Goal: Information Seeking & Learning: Compare options

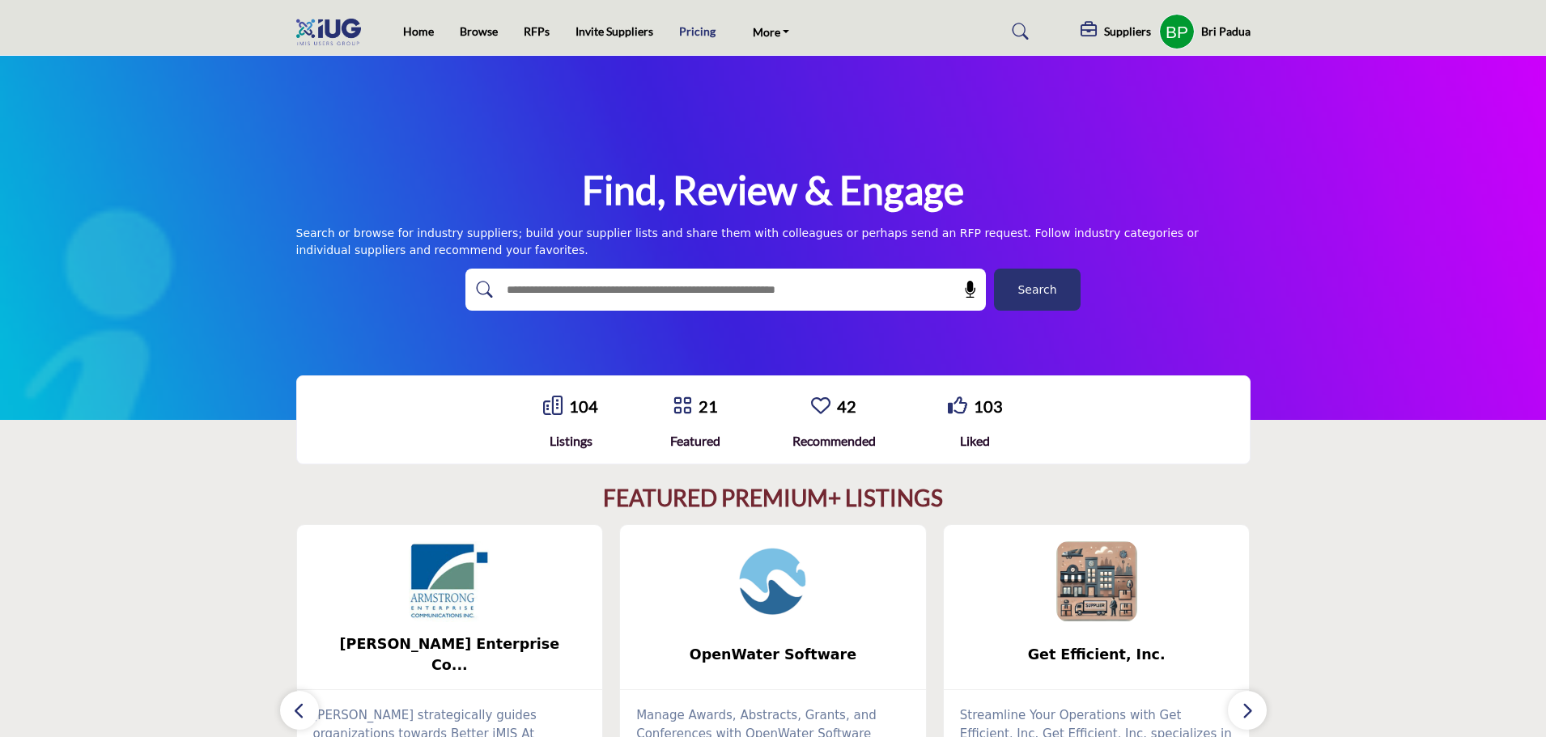
click at [689, 38] on link "Pricing" at bounding box center [697, 31] width 36 height 14
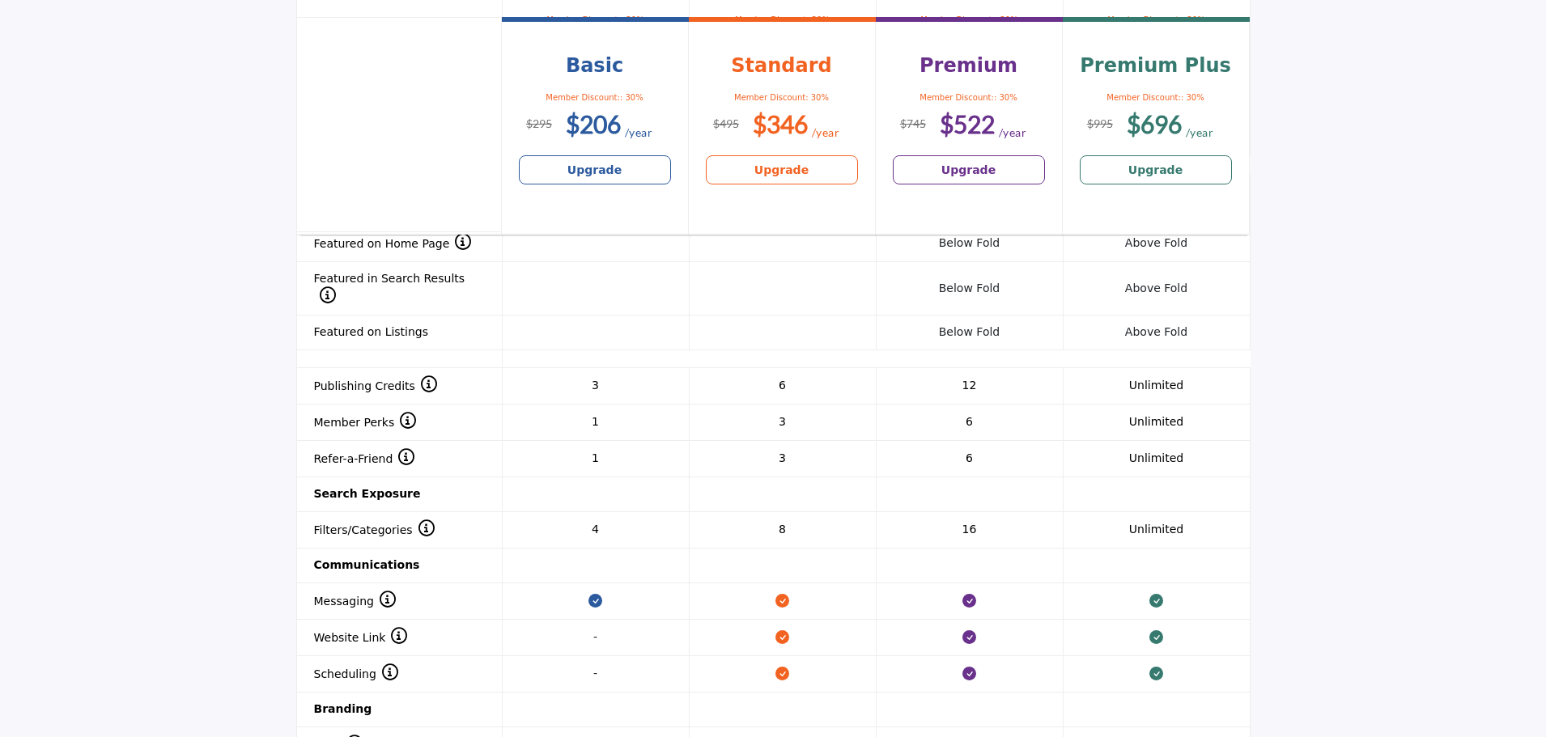
scroll to position [1457, 0]
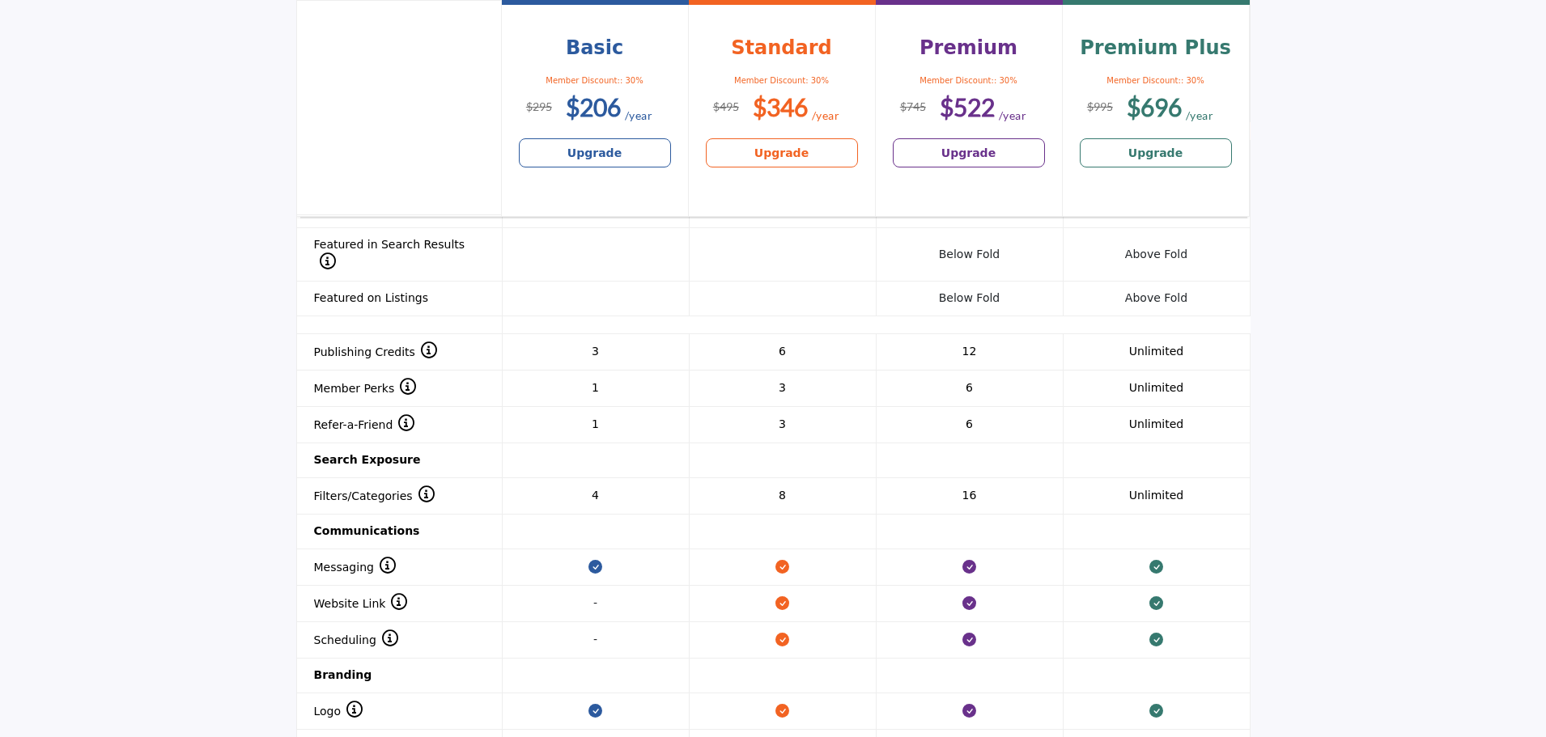
drag, startPoint x: 316, startPoint y: 291, endPoint x: 477, endPoint y: 288, distance: 161.1
click at [477, 316] on th at bounding box center [399, 325] width 206 height 18
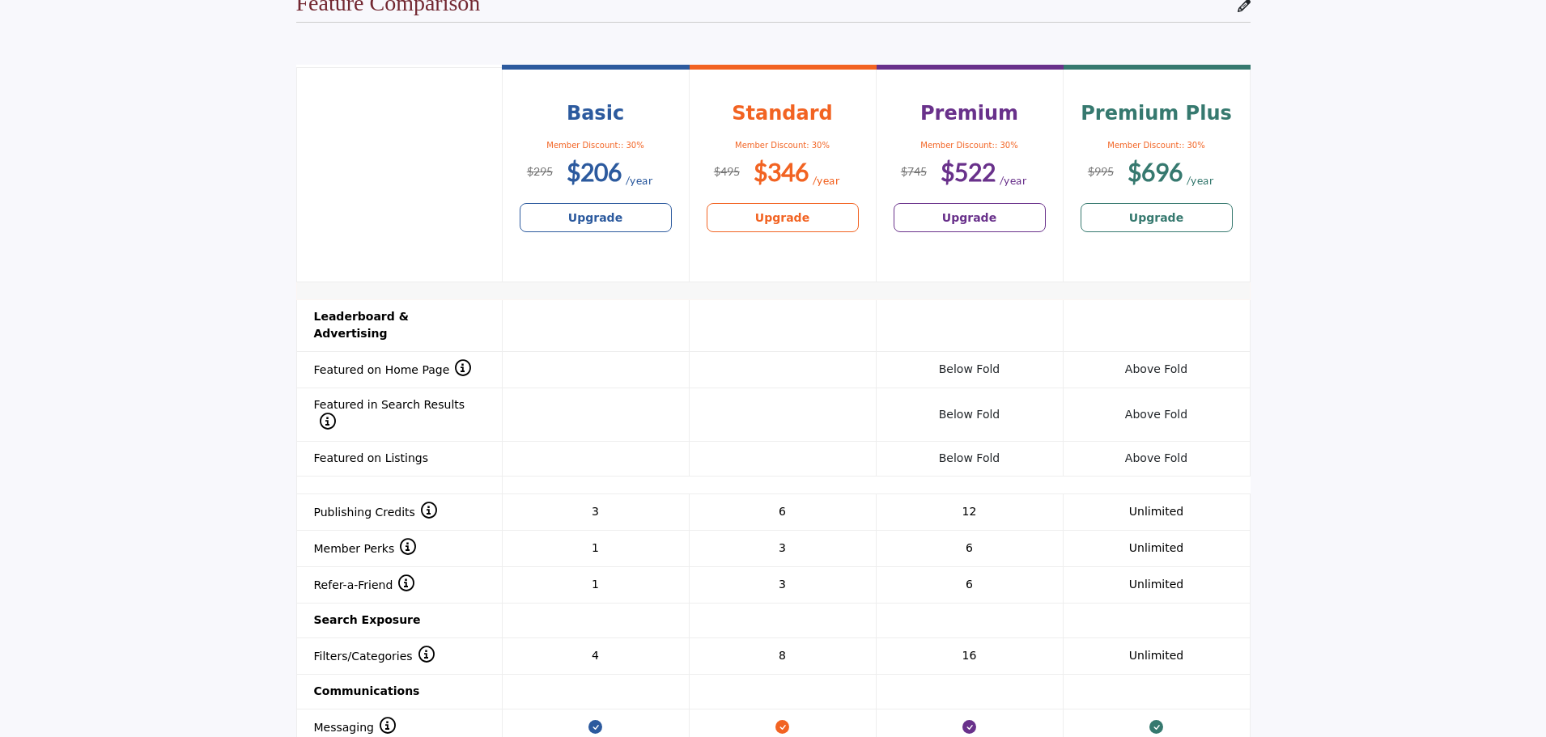
scroll to position [1295, 0]
drag, startPoint x: 1268, startPoint y: 208, endPoint x: 1291, endPoint y: 214, distance: 24.3
click at [1268, 208] on section "Header 1 Basic Member Discount:: 30% $206 Upgrade Standard $346 Upgrade $522" at bounding box center [773, 588] width 1546 height 1112
click at [1448, 250] on section "Header 1 Basic Member Discount:: 30% $206 Upgrade Standard $346 Upgrade $522" at bounding box center [773, 588] width 1546 height 1112
